Goal: Task Accomplishment & Management: Use online tool/utility

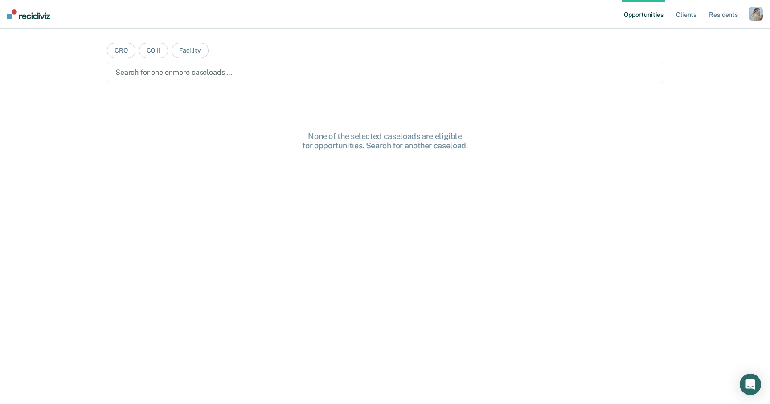
click at [758, 16] on div "button" at bounding box center [756, 14] width 14 height 14
click at [702, 36] on link "Profile" at bounding box center [720, 37] width 72 height 8
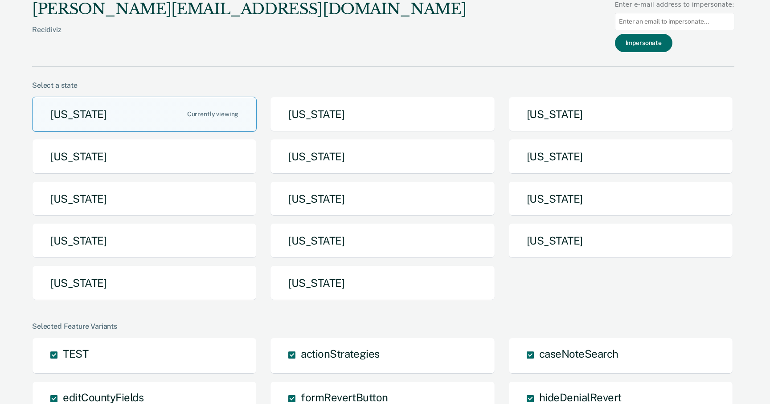
click at [672, 25] on input at bounding box center [674, 21] width 119 height 17
paste input "[EMAIL_ADDRESS][DOMAIN_NAME]"
type input "[EMAIL_ADDRESS][DOMAIN_NAME]"
click at [646, 43] on button "Impersonate" at bounding box center [644, 43] width 58 height 18
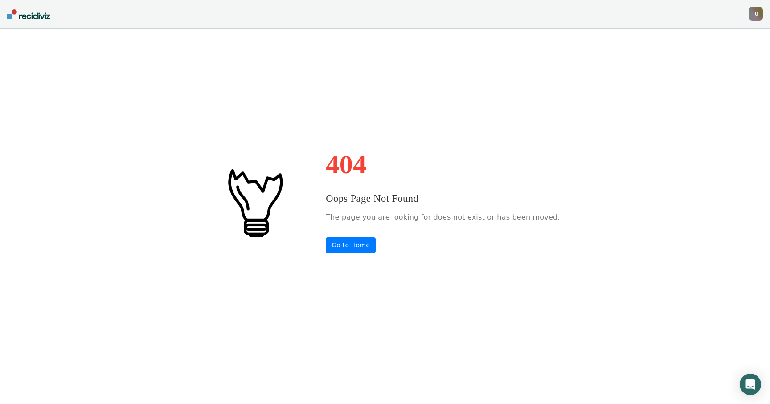
click at [559, 78] on div "404 Oops Page Not Found The page you are looking for does not exist or has been…" at bounding box center [385, 202] width 770 height 404
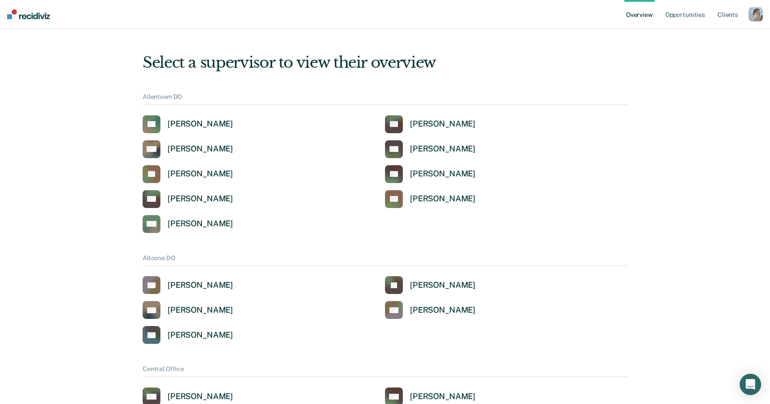
click at [758, 18] on div "button" at bounding box center [756, 14] width 14 height 14
click at [685, 33] on link "Profile" at bounding box center [720, 36] width 72 height 8
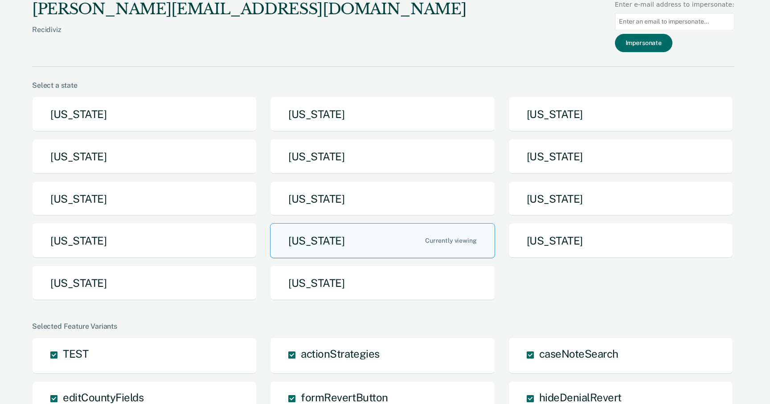
click at [668, 22] on input at bounding box center [674, 21] width 119 height 17
paste input "[EMAIL_ADDRESS][DOMAIN_NAME]"
type input "[EMAIL_ADDRESS][DOMAIN_NAME]"
click at [661, 37] on button "Impersonate" at bounding box center [644, 43] width 58 height 18
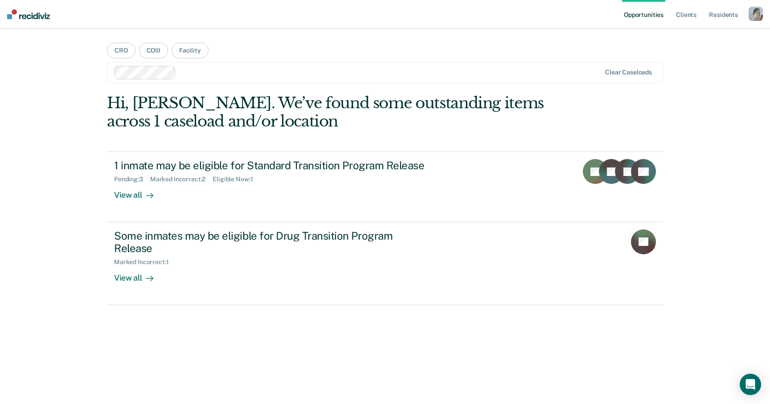
click at [767, 17] on nav "Opportunities Client s Resident s Profile How it works Log Out" at bounding box center [385, 14] width 770 height 29
click at [753, 16] on div "button" at bounding box center [756, 14] width 14 height 14
click at [689, 34] on link "Profile" at bounding box center [720, 37] width 72 height 8
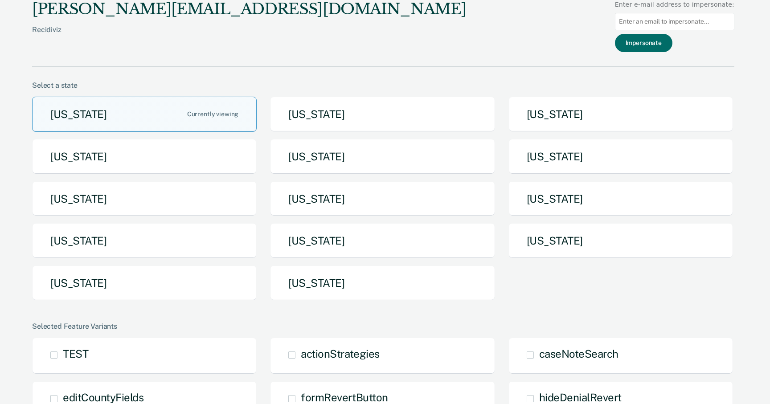
click at [654, 23] on input at bounding box center [674, 21] width 119 height 17
paste input "[EMAIL_ADDRESS][DOMAIN_NAME]"
type input "[EMAIL_ADDRESS][DOMAIN_NAME]"
click at [642, 43] on button "Impersonate" at bounding box center [644, 43] width 58 height 18
